Goal: Find specific page/section: Find specific page/section

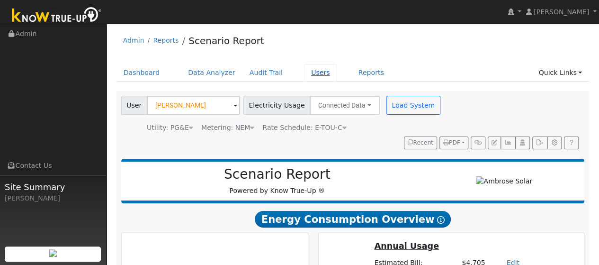
click at [304, 72] on link "Users" at bounding box center [320, 73] width 33 height 18
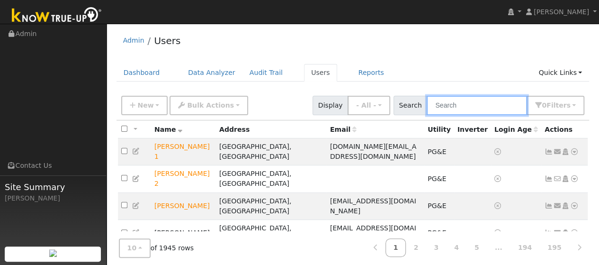
click at [457, 108] on input "text" at bounding box center [477, 105] width 100 height 19
type input "d"
type input "sumer"
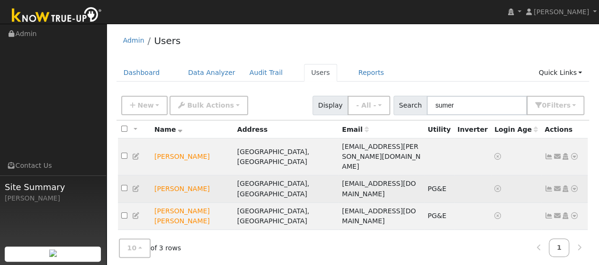
click at [572, 185] on icon at bounding box center [574, 188] width 9 height 7
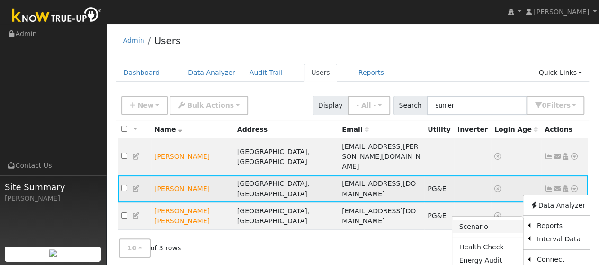
click at [477, 220] on link "Scenario" at bounding box center [487, 226] width 71 height 13
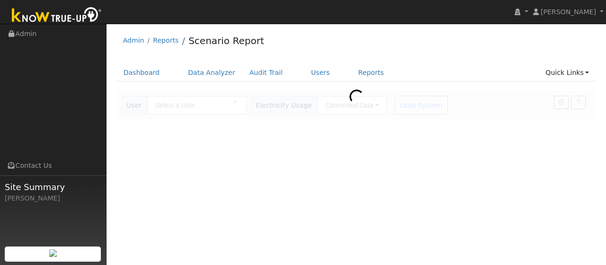
type input "Sumer Johal"
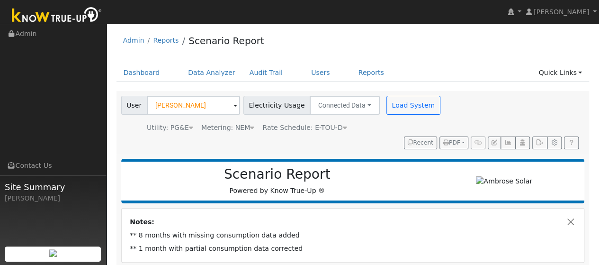
type input "16488"
click at [305, 69] on link "Users" at bounding box center [320, 73] width 33 height 18
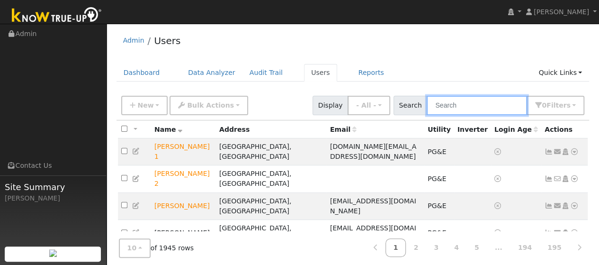
click at [459, 108] on input "text" at bounding box center [477, 105] width 100 height 19
type input "Sumer"
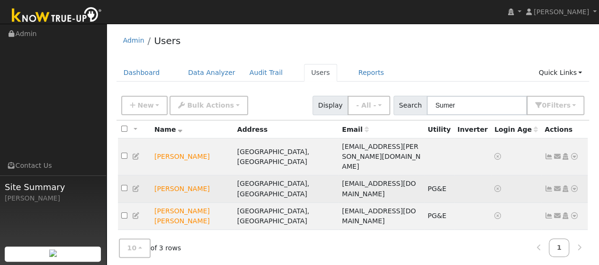
click at [574, 185] on icon at bounding box center [574, 188] width 9 height 7
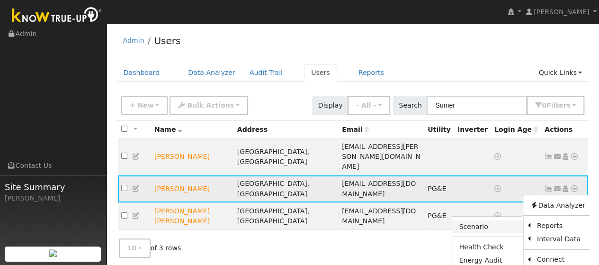
click at [492, 220] on link "Scenario" at bounding box center [487, 226] width 71 height 13
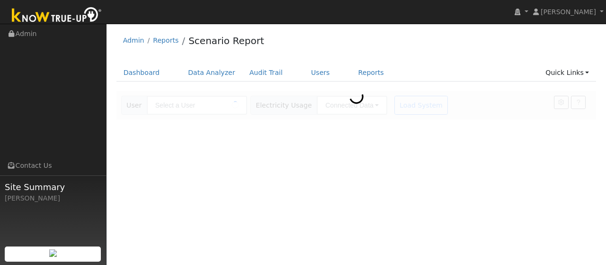
type input "[PERSON_NAME]"
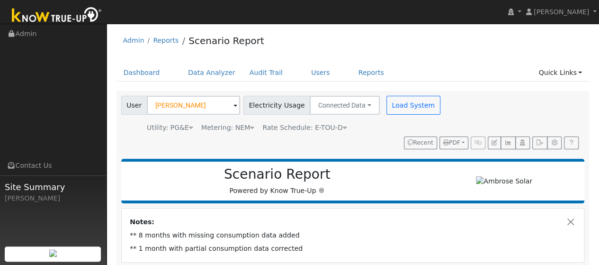
type input "16488"
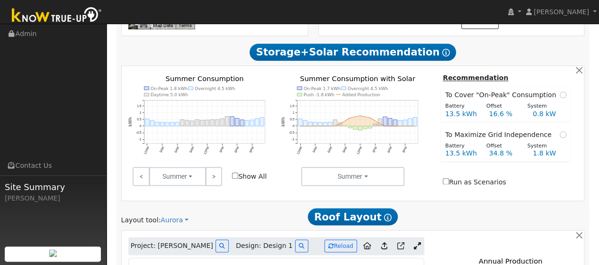
scroll to position [504, 0]
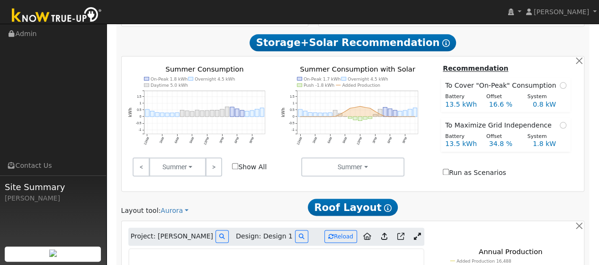
click at [415, 232] on icon at bounding box center [417, 235] width 7 height 7
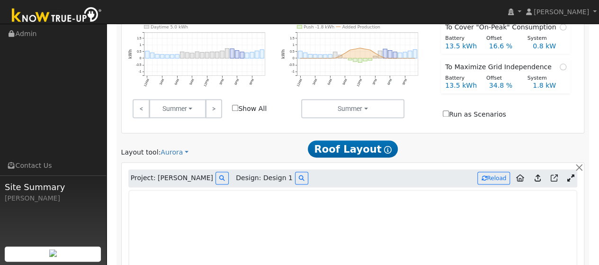
scroll to position [538, 0]
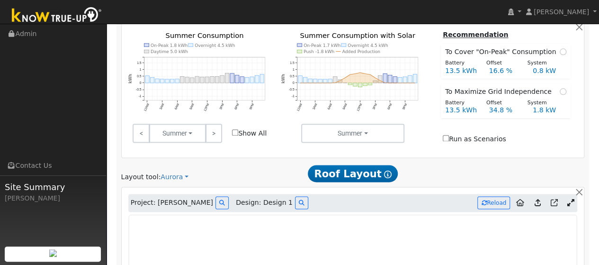
click at [434, 194] on div "Project: [PERSON_NAME] Design: Design 1 Reload" at bounding box center [352, 203] width 449 height 18
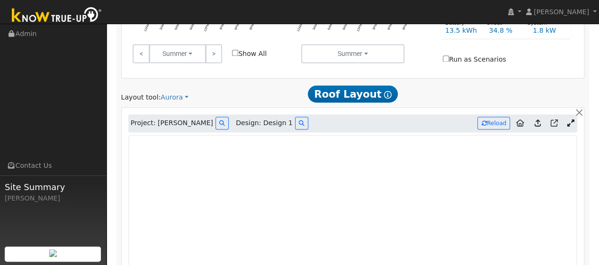
scroll to position [657, 0]
